Goal: Task Accomplishment & Management: Manage account settings

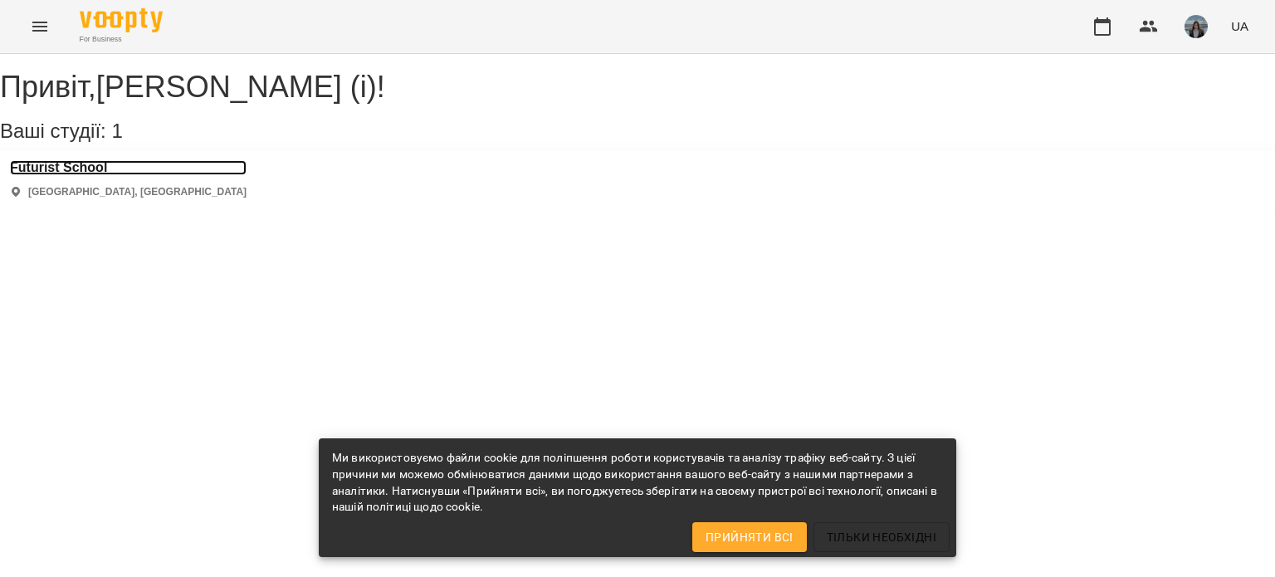
click at [106, 175] on h3 "Futurist School" at bounding box center [128, 167] width 237 height 15
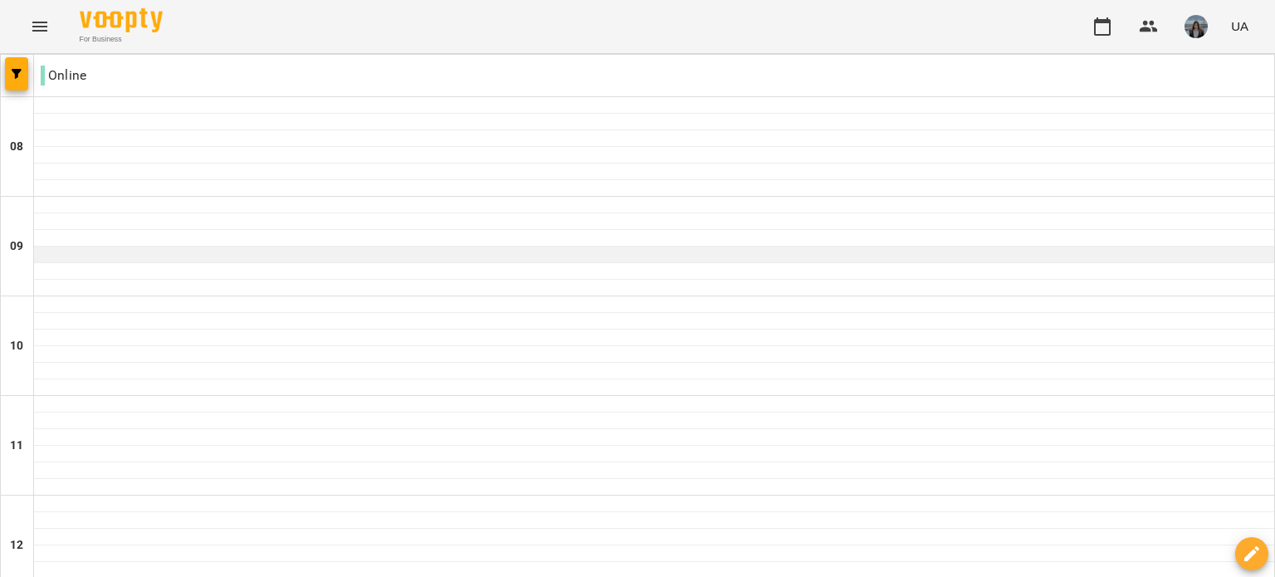
scroll to position [911, 0]
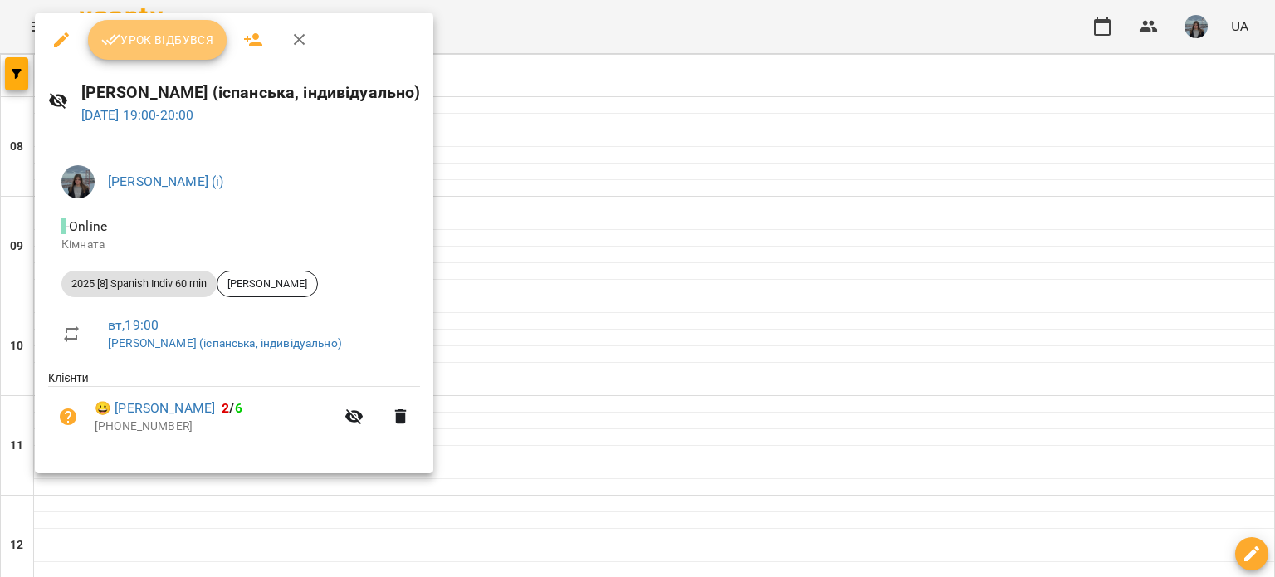
click at [136, 38] on span "Урок відбувся" at bounding box center [157, 40] width 113 height 20
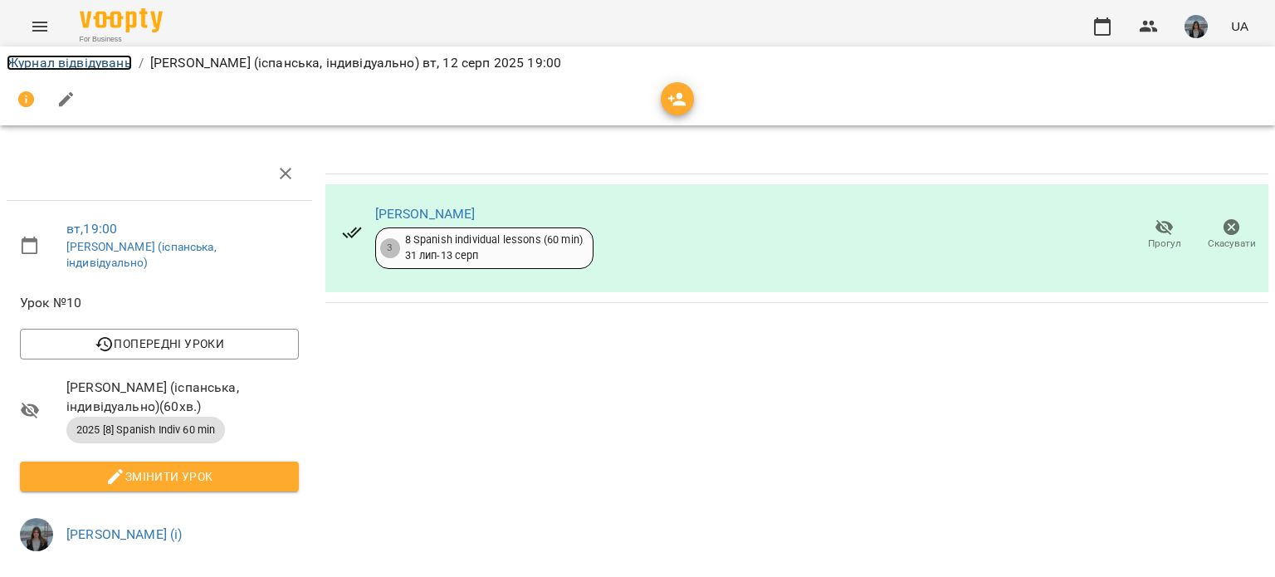
click at [53, 64] on link "Журнал відвідувань" at bounding box center [69, 63] width 125 height 16
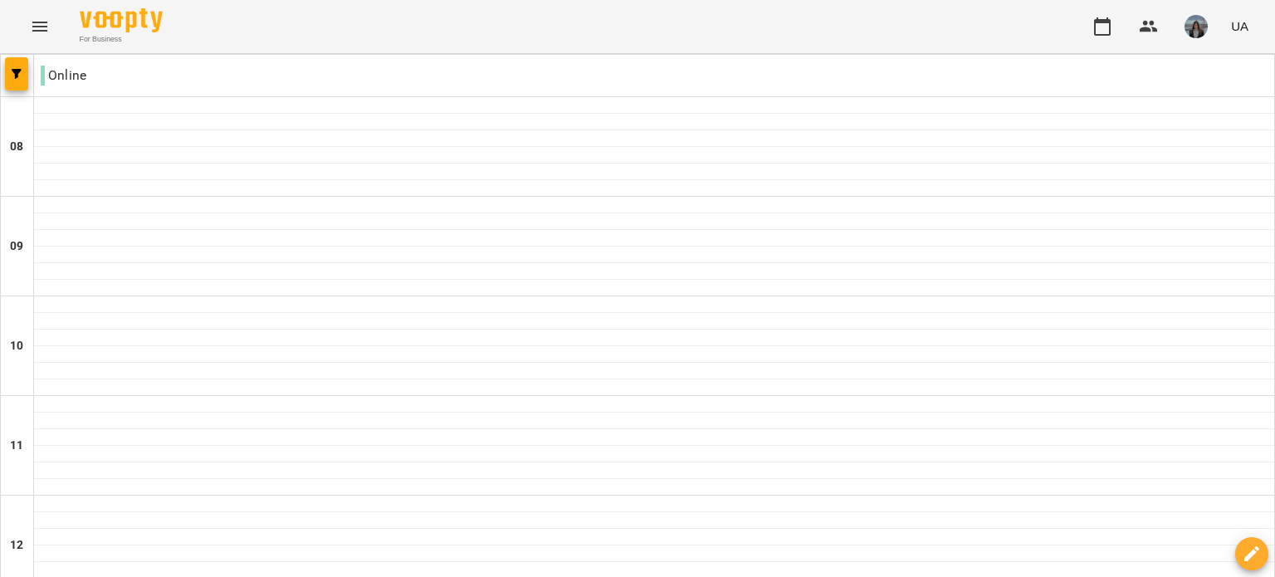
scroll to position [1001, 0]
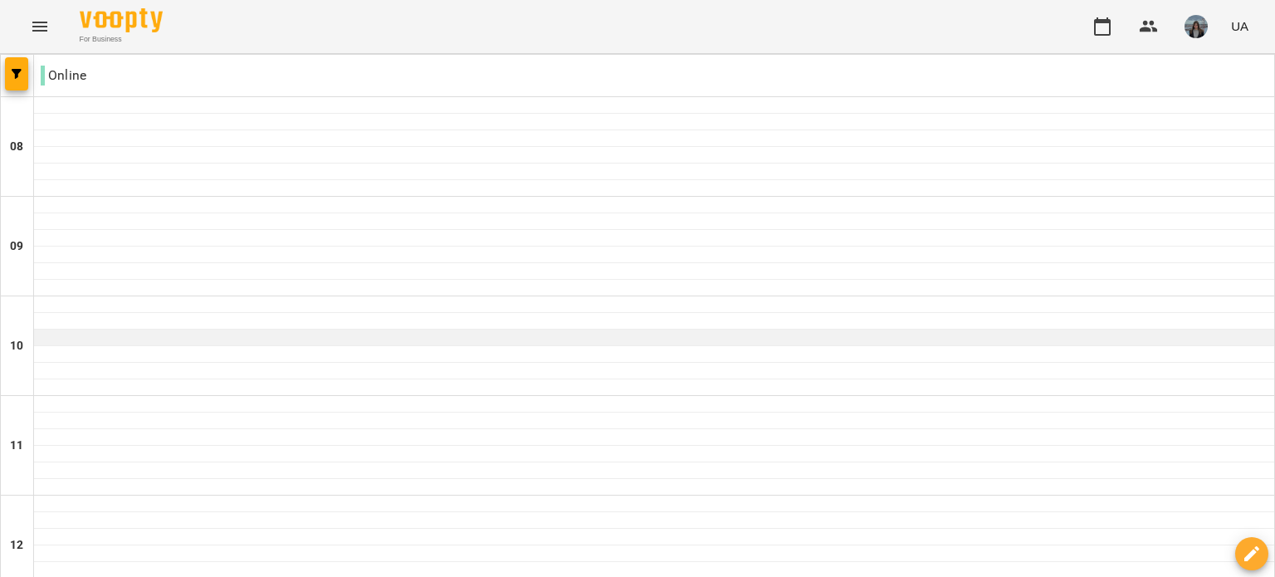
scroll to position [1016, 0]
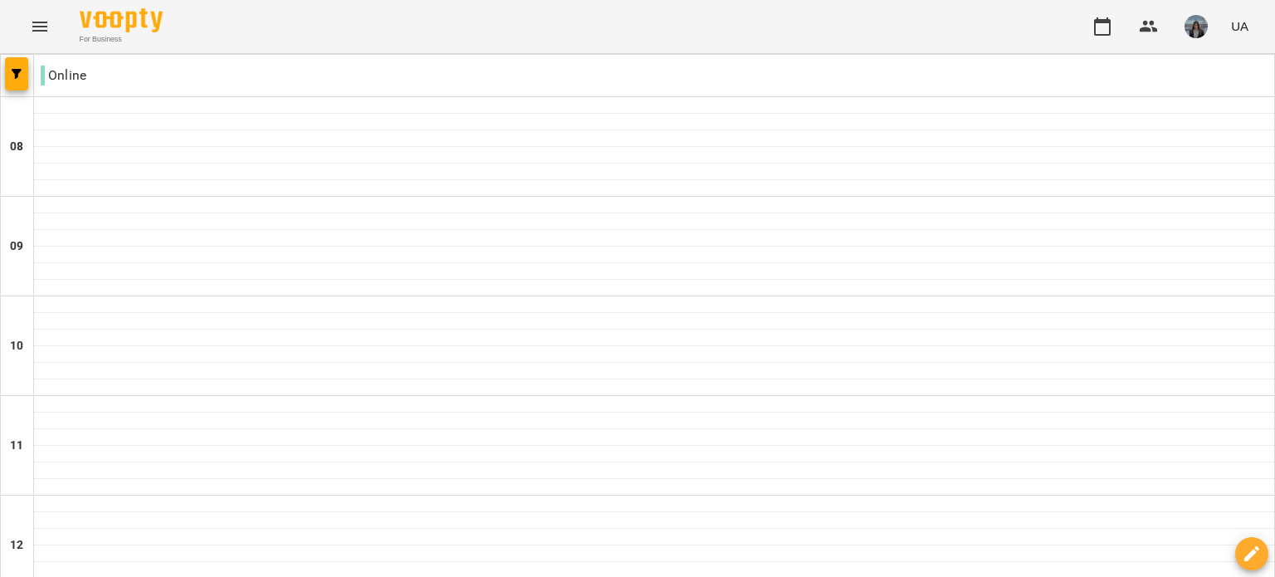
click at [1195, 31] on img "button" at bounding box center [1196, 26] width 23 height 23
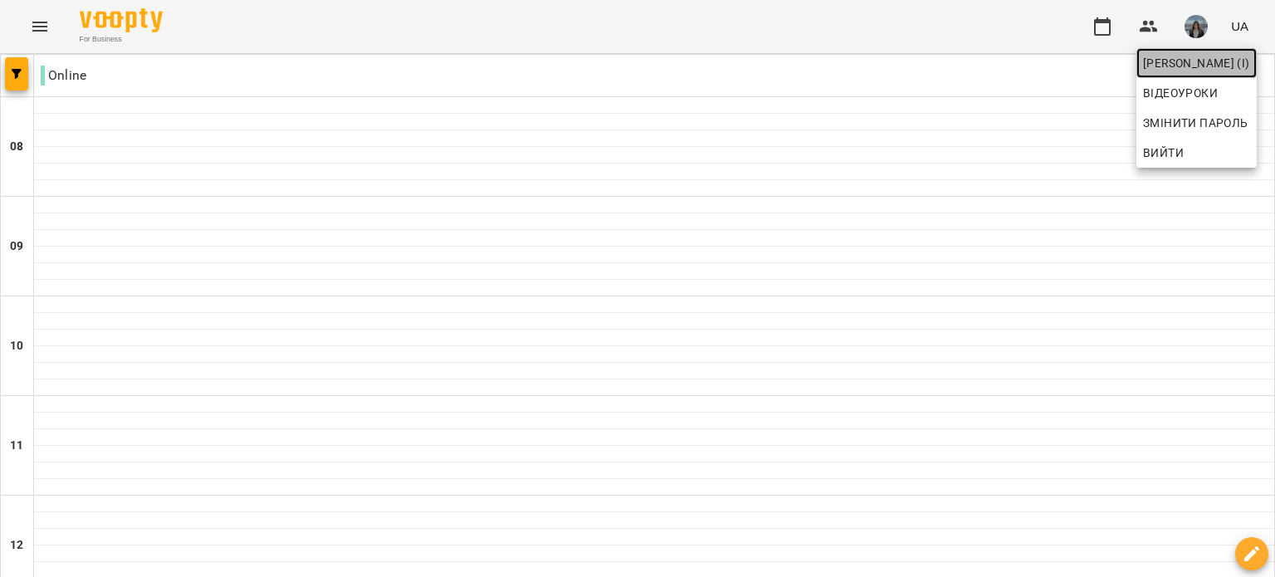
click at [1155, 63] on span "[PERSON_NAME] (і)" at bounding box center [1196, 63] width 107 height 20
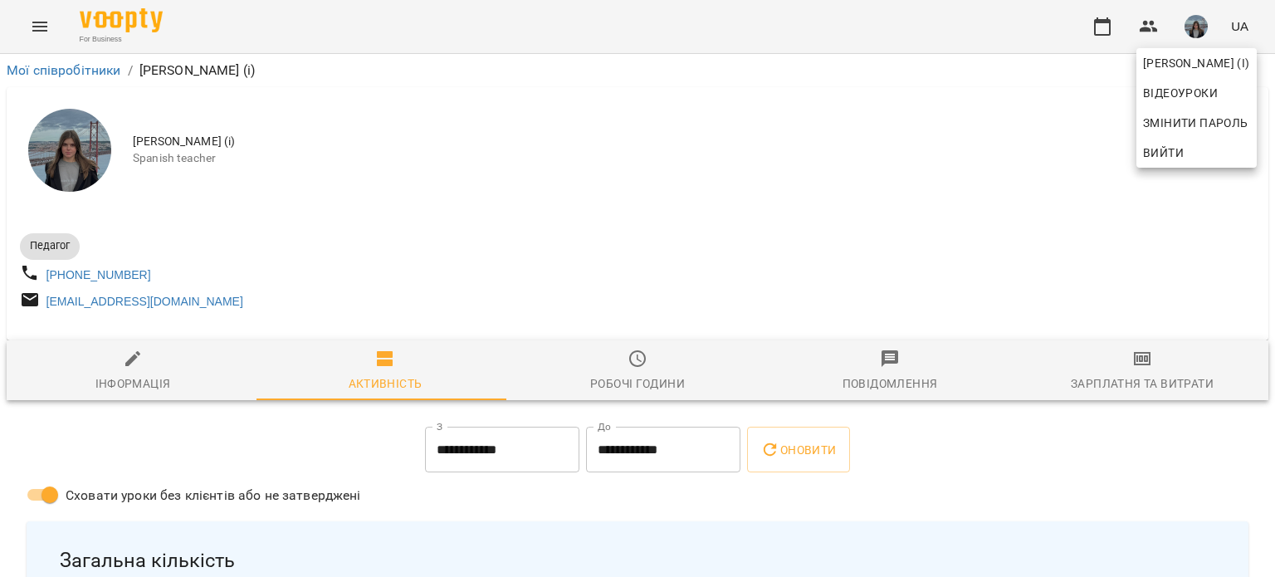
click at [873, 206] on div at bounding box center [637, 288] width 1275 height 577
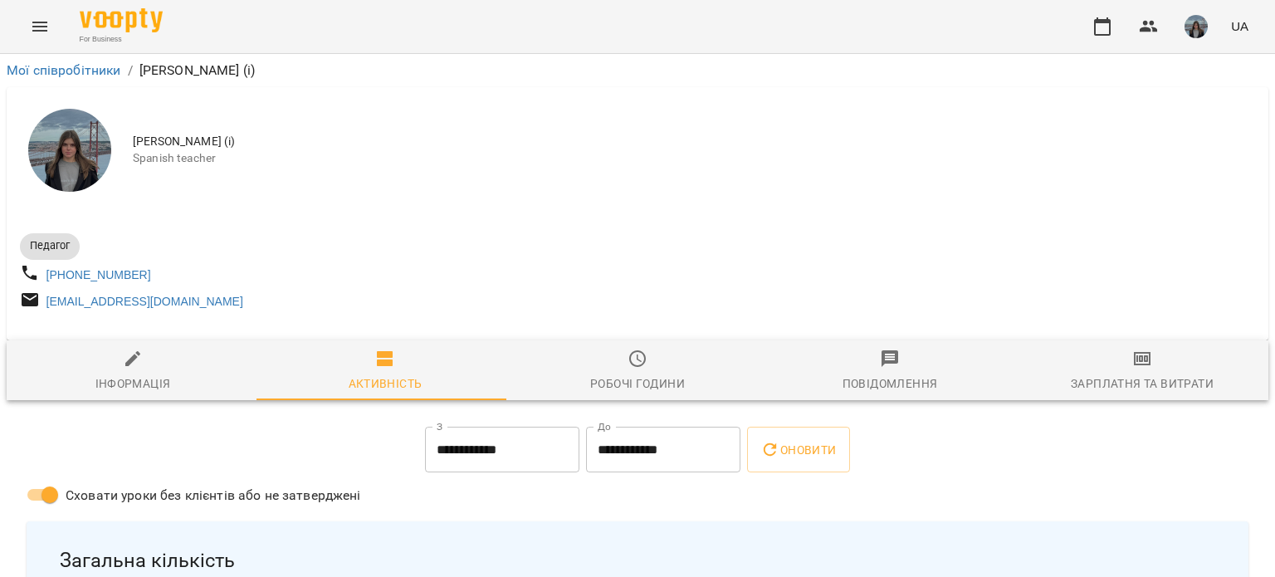
click at [1149, 393] on div "Зарплатня та Витрати" at bounding box center [1142, 384] width 143 height 20
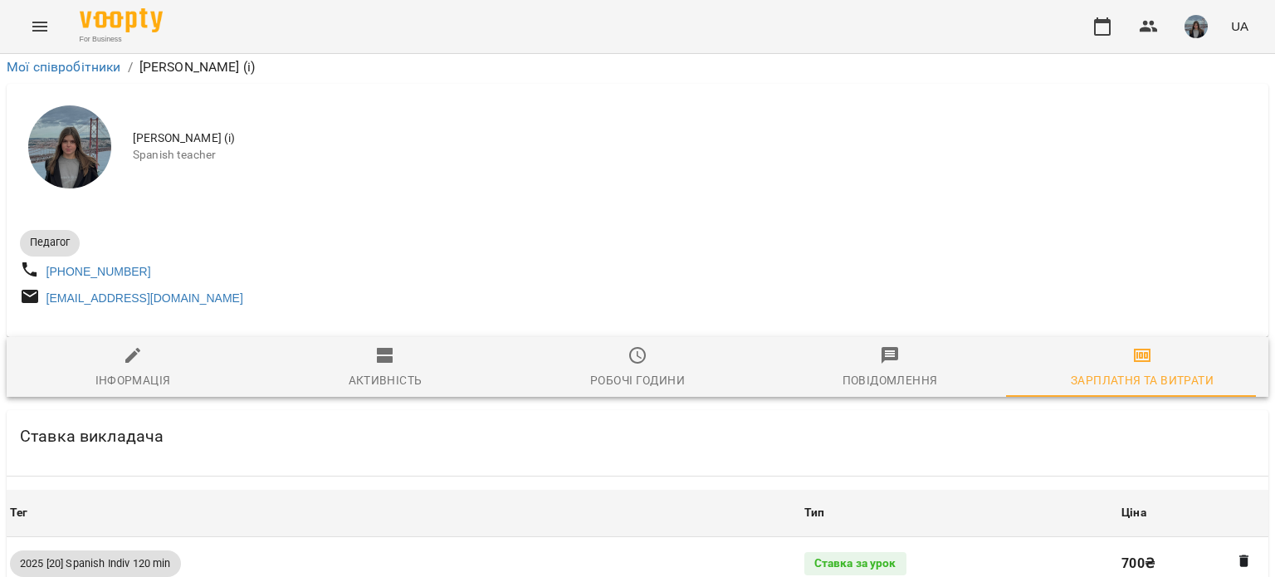
scroll to position [4278, 0]
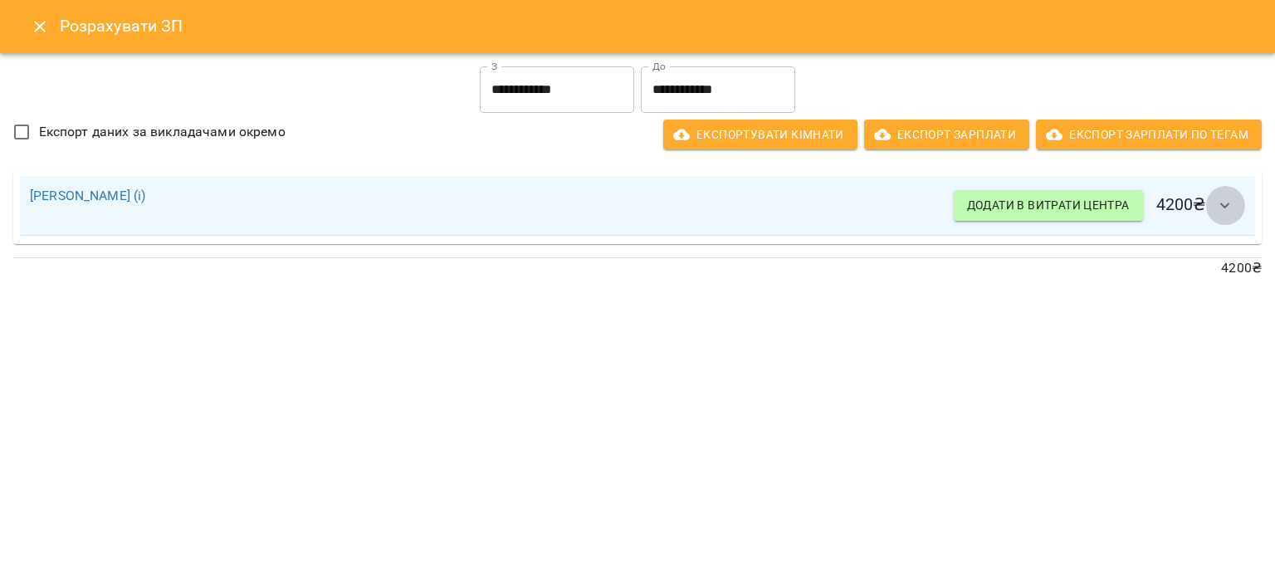
click at [1228, 198] on icon "button" at bounding box center [1225, 206] width 20 height 20
